Goal: Learn about a topic

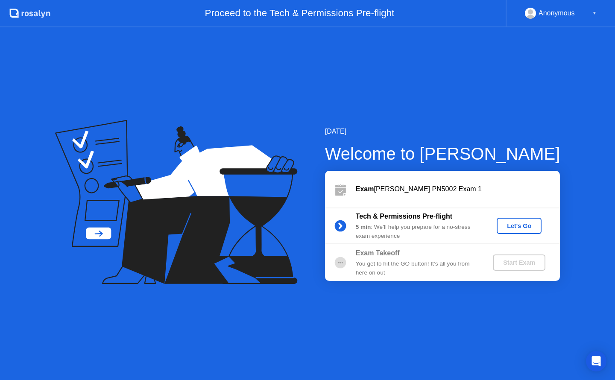
click at [512, 226] on div "Let's Go" at bounding box center [520, 226] width 38 height 7
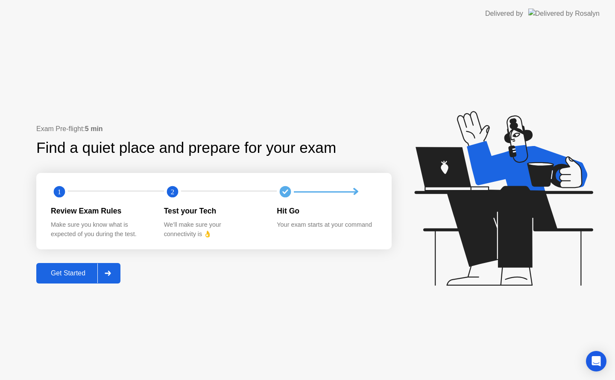
click at [72, 271] on div "Get Started" at bounding box center [68, 274] width 59 height 8
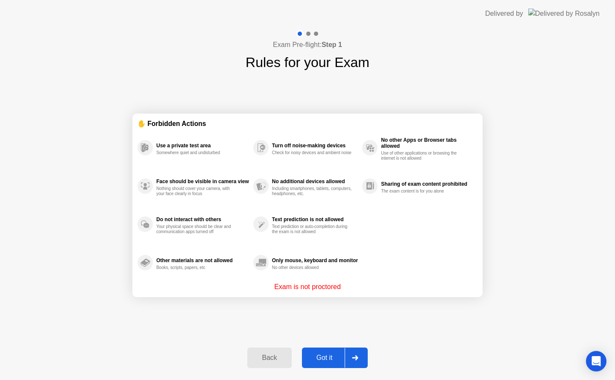
click at [327, 361] on div "Got it" at bounding box center [325, 358] width 40 height 8
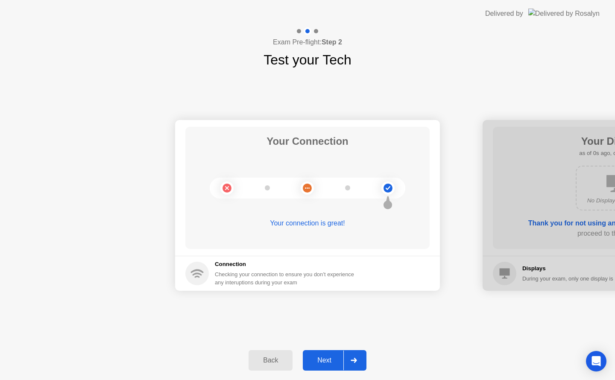
click at [327, 361] on div "Next" at bounding box center [325, 361] width 38 height 8
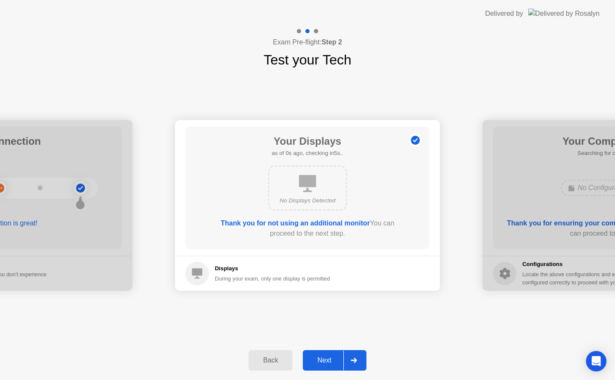
click at [327, 361] on div "Next" at bounding box center [325, 361] width 38 height 8
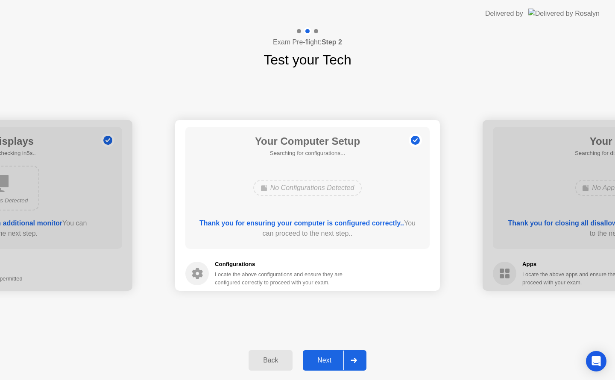
click at [327, 361] on div "Next" at bounding box center [325, 361] width 38 height 8
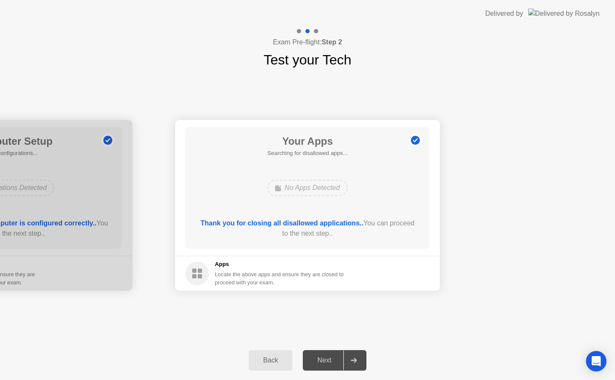
click at [327, 361] on div "Next" at bounding box center [325, 361] width 38 height 8
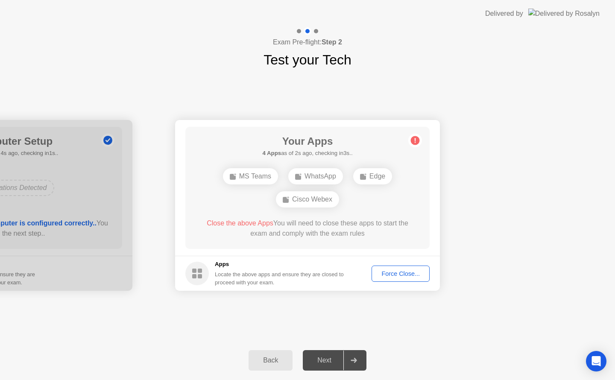
click at [401, 279] on button "Force Close..." at bounding box center [401, 274] width 58 height 16
click at [410, 277] on div "Force Close..." at bounding box center [401, 274] width 52 height 7
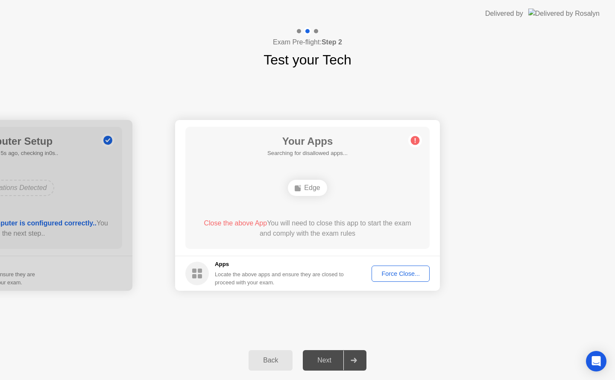
click at [356, 353] on div at bounding box center [354, 361] width 21 height 20
click at [402, 277] on div "Force Close..." at bounding box center [401, 274] width 52 height 7
click at [351, 357] on div at bounding box center [354, 361] width 21 height 20
click at [403, 273] on div "Force Close..." at bounding box center [401, 274] width 52 height 7
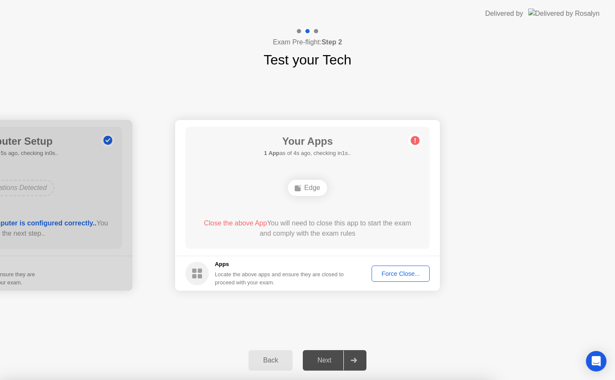
click at [308, 185] on div "Edge" at bounding box center [307, 188] width 39 height 16
click at [222, 223] on span "Close the above App" at bounding box center [235, 223] width 63 height 7
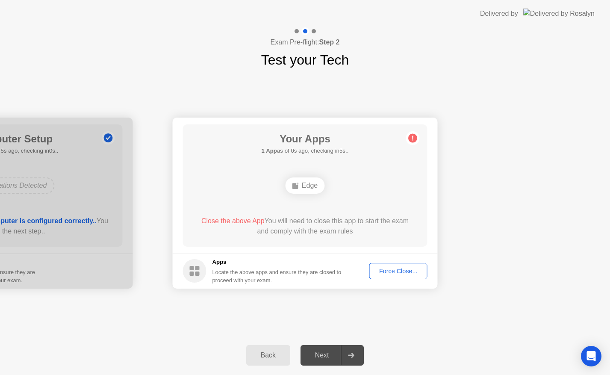
click at [398, 261] on footer "Apps Locate the above apps and ensure they are closed to proceed with your exam…" at bounding box center [305, 270] width 265 height 35
click at [392, 268] on div "Force Close..." at bounding box center [398, 271] width 52 height 7
click at [413, 136] on icon at bounding box center [412, 137] width 1 height 5
click at [397, 265] on button "Force Close..." at bounding box center [398, 271] width 58 height 16
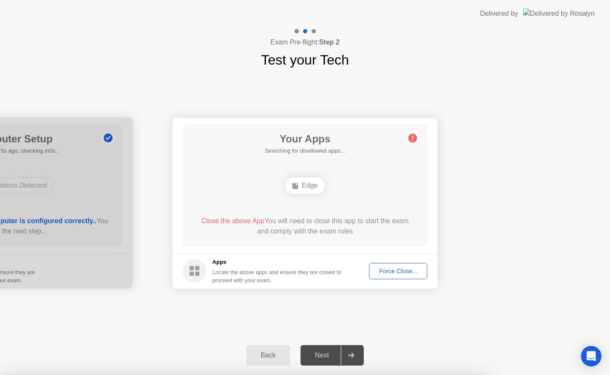
click at [398, 280] on footer "Apps Locate the above apps and ensure they are closed to proceed with your exam…" at bounding box center [305, 270] width 265 height 35
click at [396, 269] on div "Force Close..." at bounding box center [398, 271] width 52 height 7
click at [265, 356] on div "Back" at bounding box center [268, 355] width 39 height 8
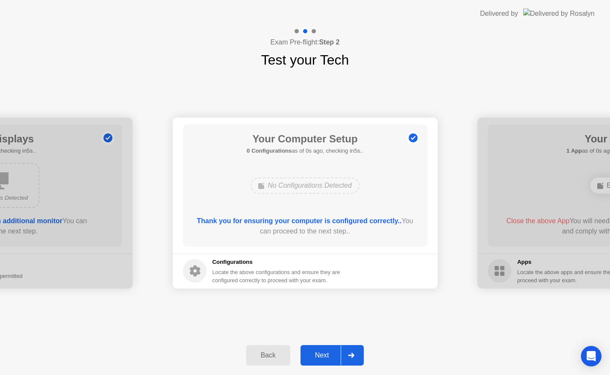
click at [331, 358] on div "Next" at bounding box center [322, 355] width 38 height 8
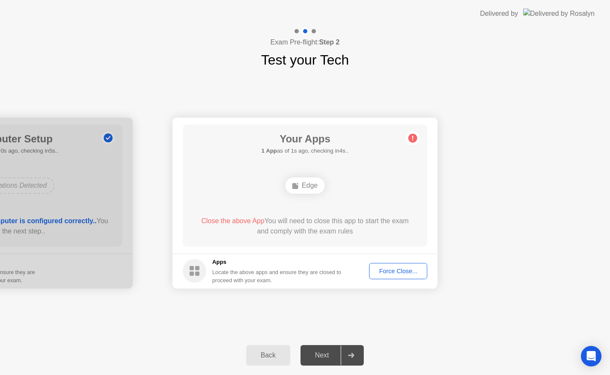
click at [396, 277] on button "Force Close..." at bounding box center [398, 271] width 58 height 16
click at [263, 347] on button "Back" at bounding box center [268, 355] width 44 height 21
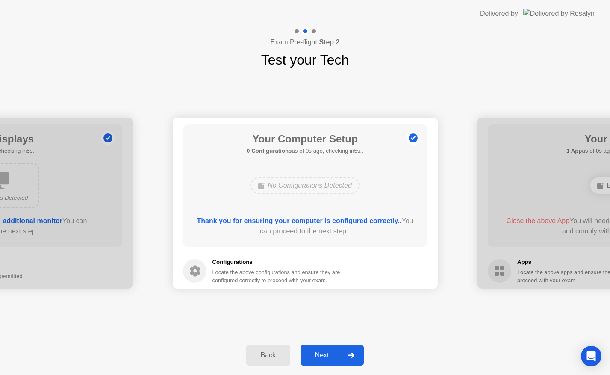
click at [265, 352] on div "Back" at bounding box center [268, 355] width 39 height 8
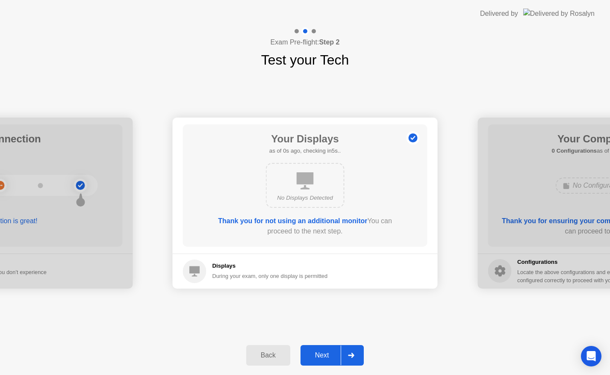
click at [265, 352] on div "Back" at bounding box center [268, 355] width 39 height 8
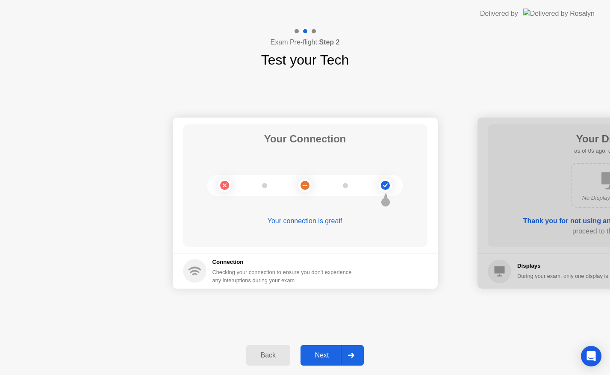
click at [350, 354] on icon at bounding box center [351, 355] width 6 height 5
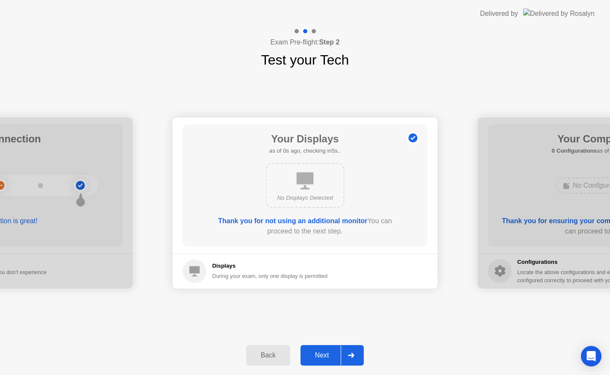
click at [350, 354] on icon at bounding box center [351, 355] width 6 height 5
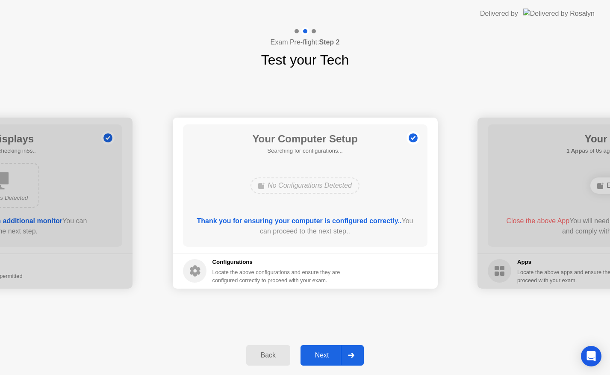
click at [350, 354] on icon at bounding box center [351, 355] width 6 height 5
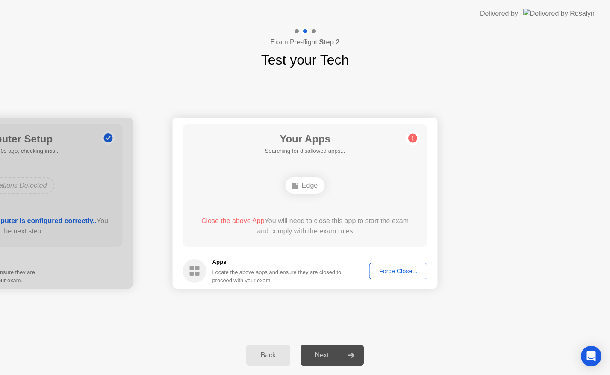
click at [350, 354] on icon at bounding box center [351, 355] width 6 height 5
